Goal: Book appointment/travel/reservation

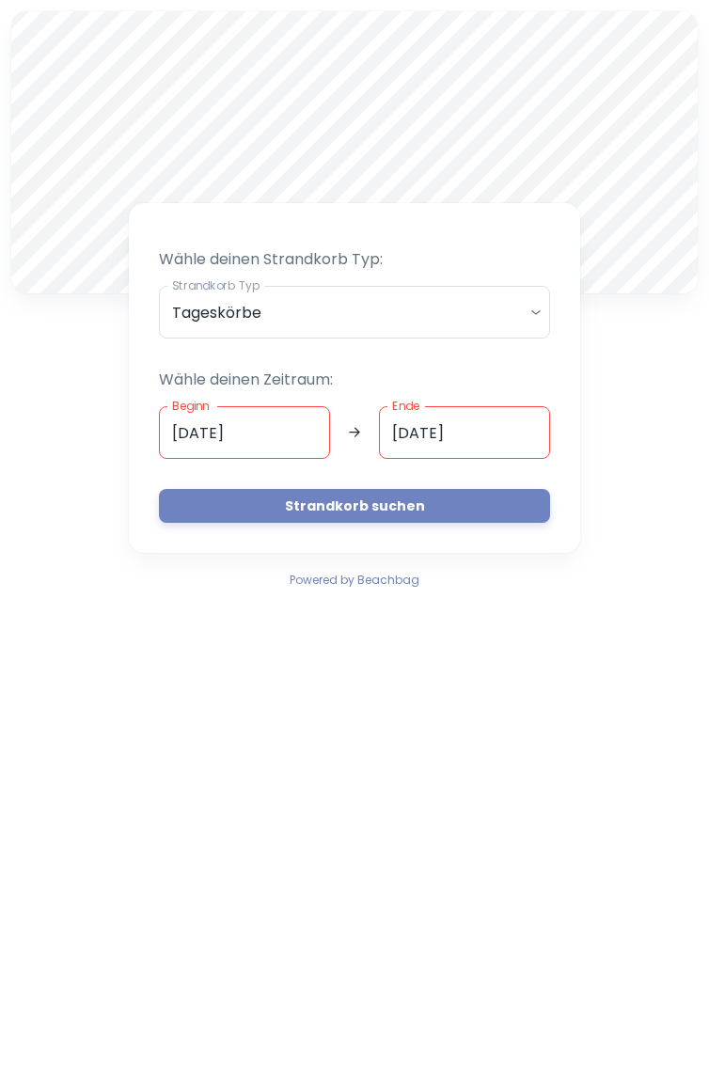
click at [536, 307] on body "A Wähle deinen Strandkorb Typ: Strandkorb Typ Tageskörbe daily Strandkorb Typ W…" at bounding box center [354, 543] width 709 height 1087
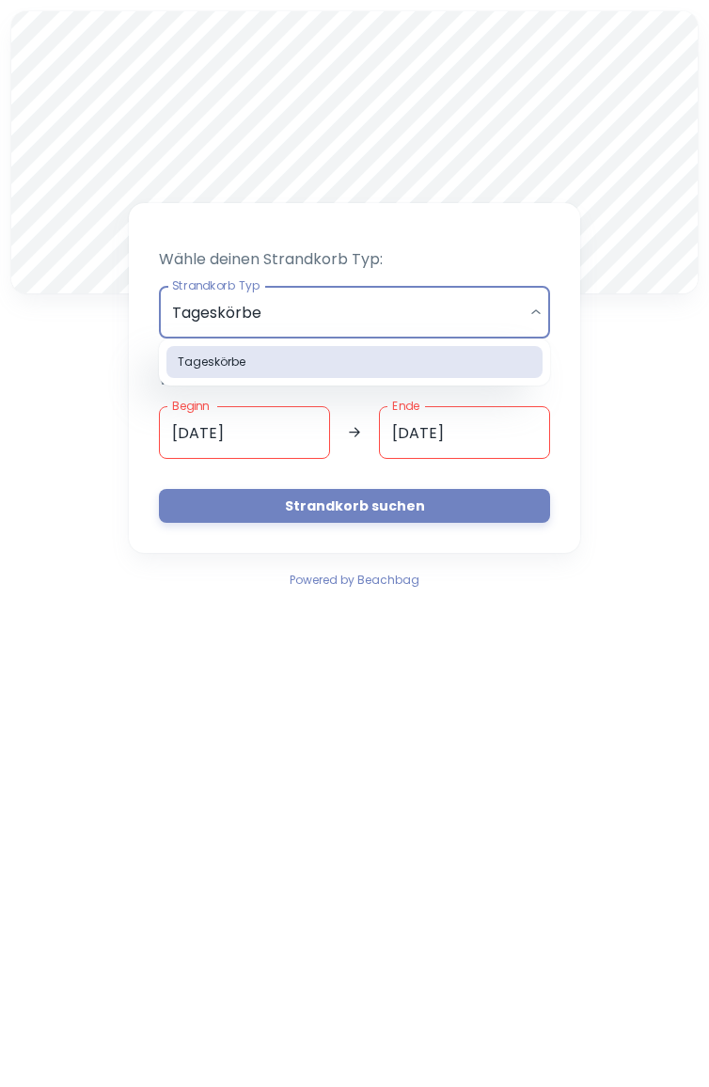
click at [611, 393] on div at bounding box center [354, 543] width 709 height 1087
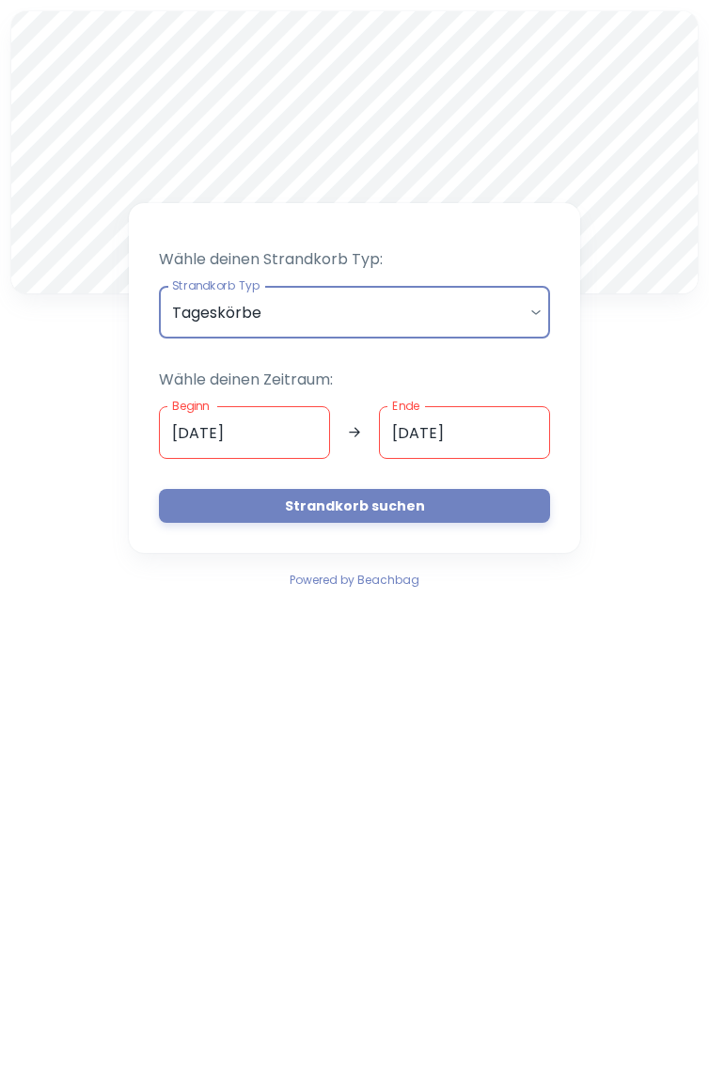
click at [370, 507] on button "Strandkorb suchen" at bounding box center [354, 506] width 391 height 34
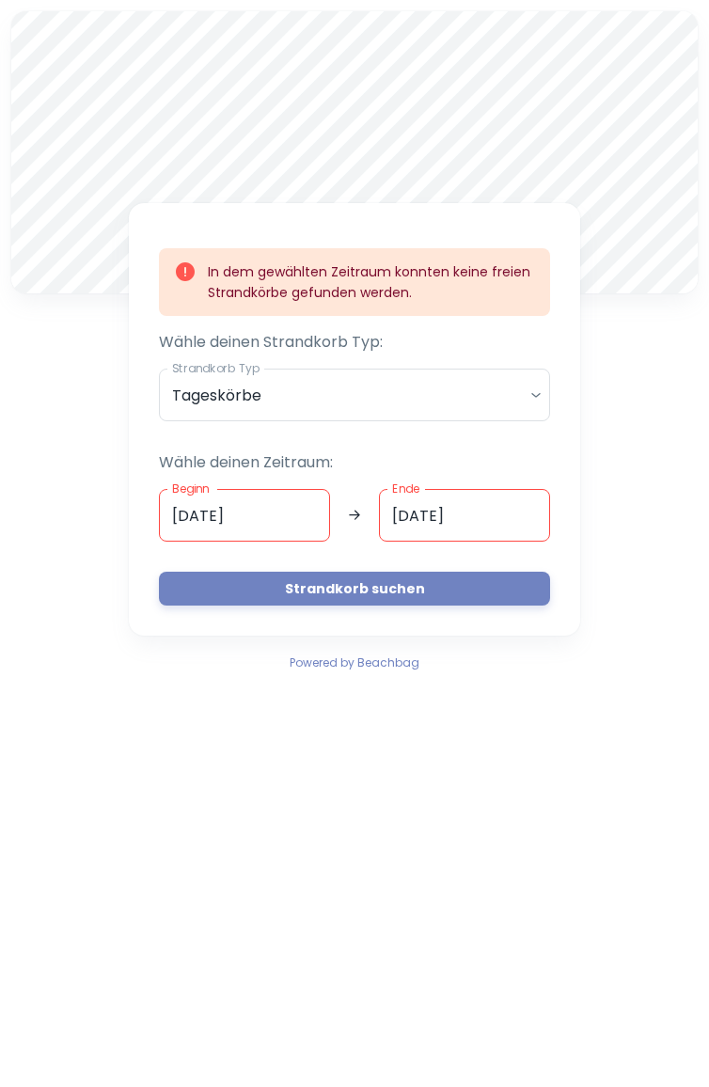
click at [277, 513] on input "[DATE]" at bounding box center [244, 515] width 171 height 53
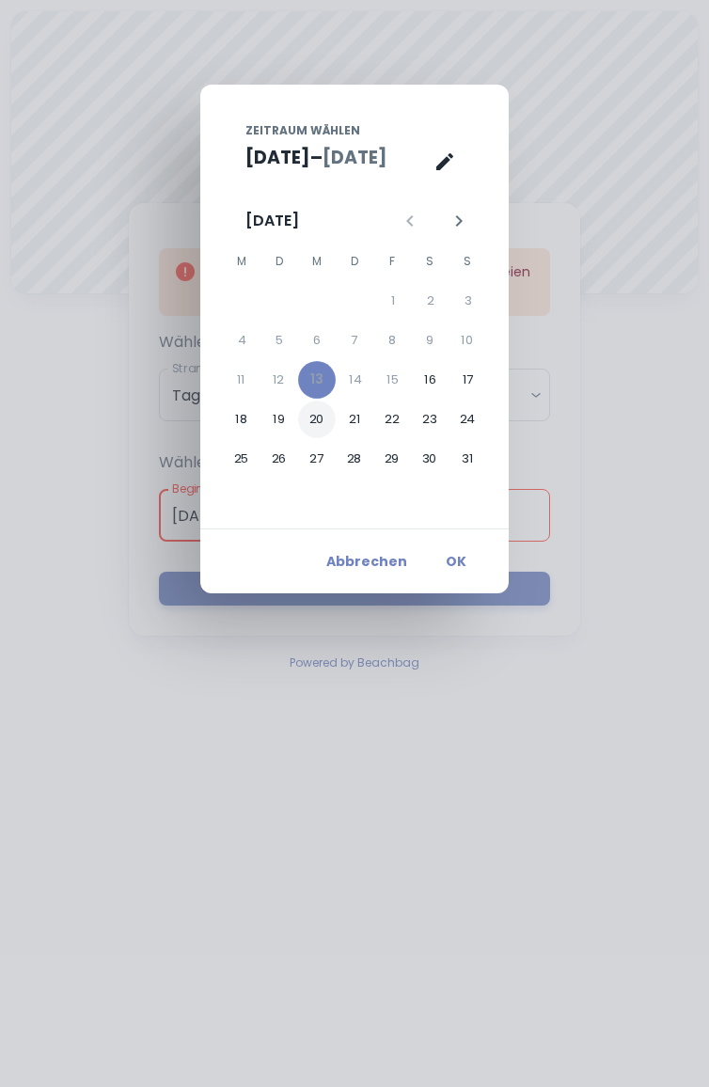
click at [318, 417] on button "20" at bounding box center [317, 419] width 38 height 38
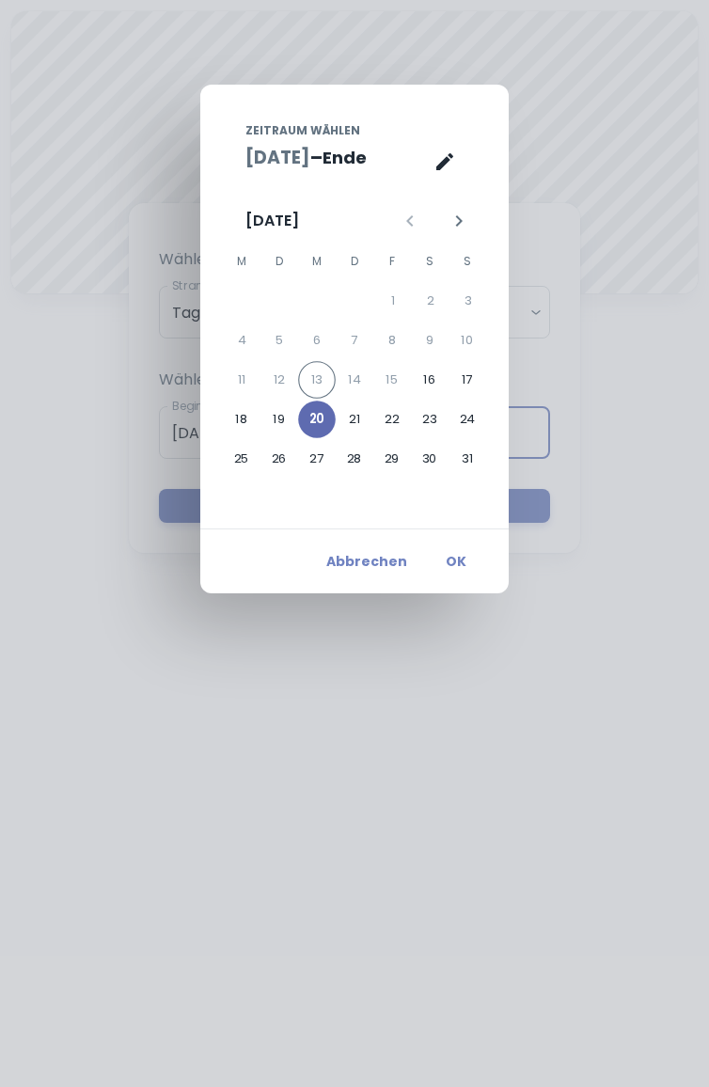
type input "[DATE]"
click at [462, 556] on button "OK" at bounding box center [456, 561] width 60 height 34
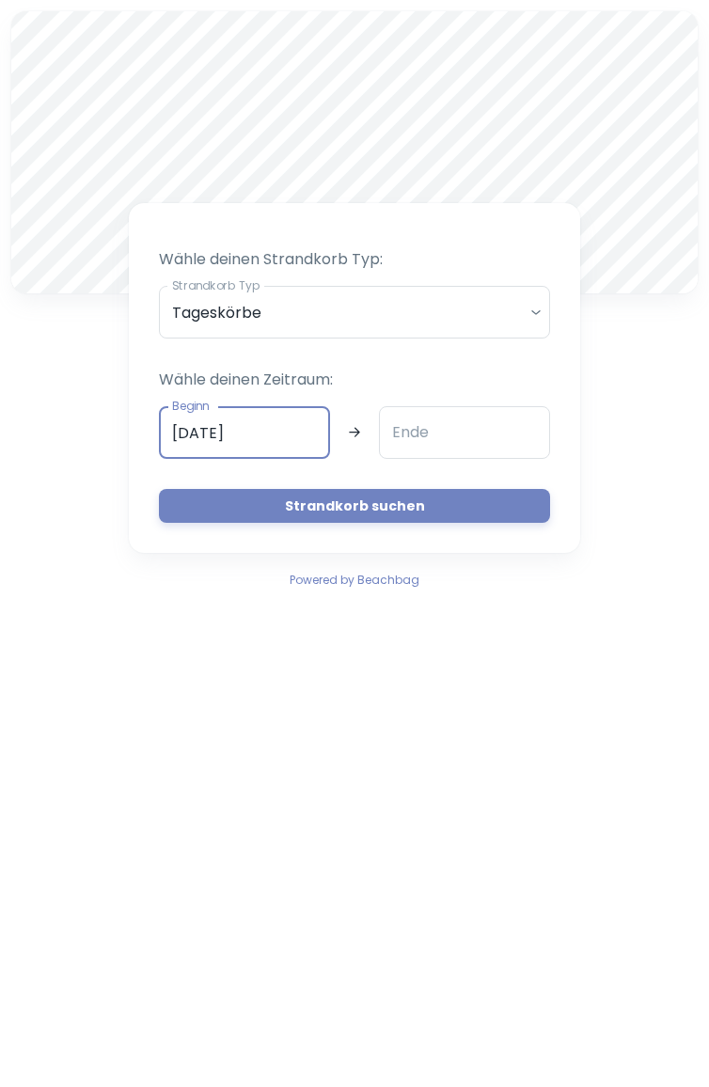
click at [467, 429] on input "Ende" at bounding box center [464, 432] width 171 height 53
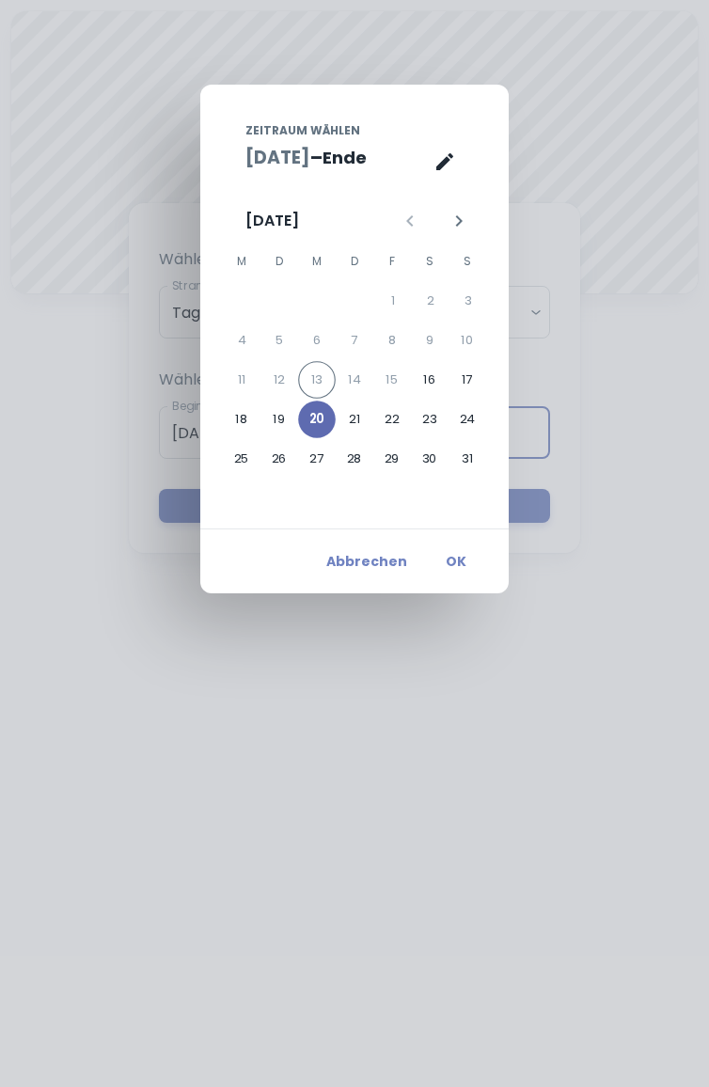
click at [310, 411] on button "20" at bounding box center [317, 419] width 38 height 38
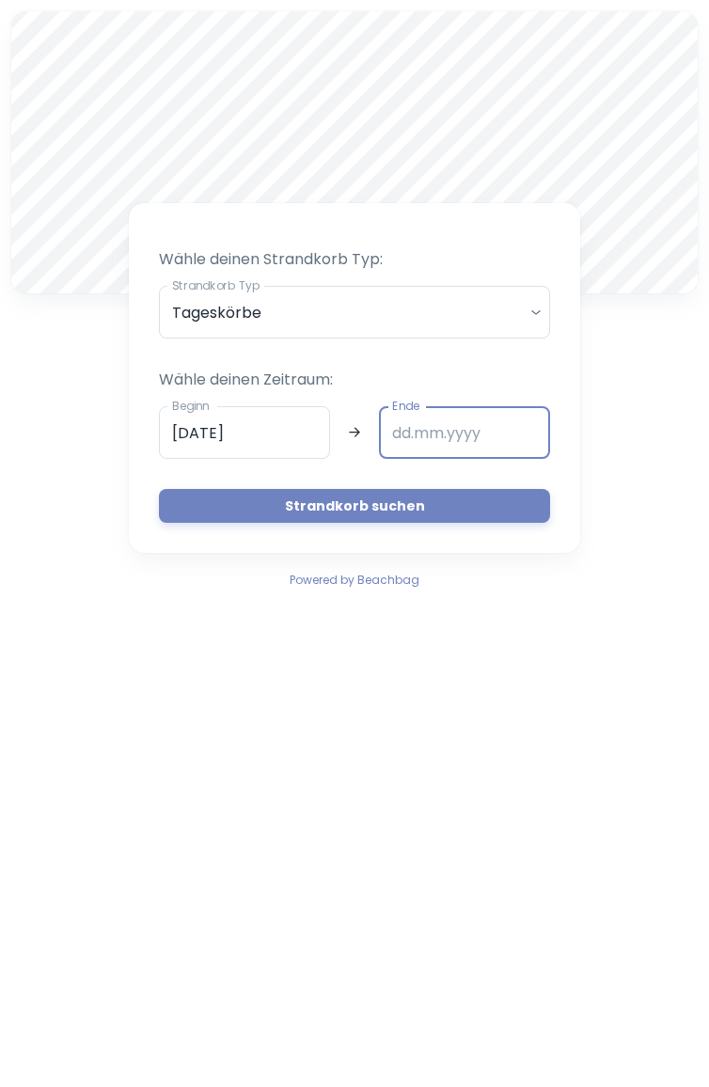
type input "[DATE]"
click at [442, 505] on button "Strandkorb suchen" at bounding box center [354, 506] width 391 height 34
